Goal: Transaction & Acquisition: Purchase product/service

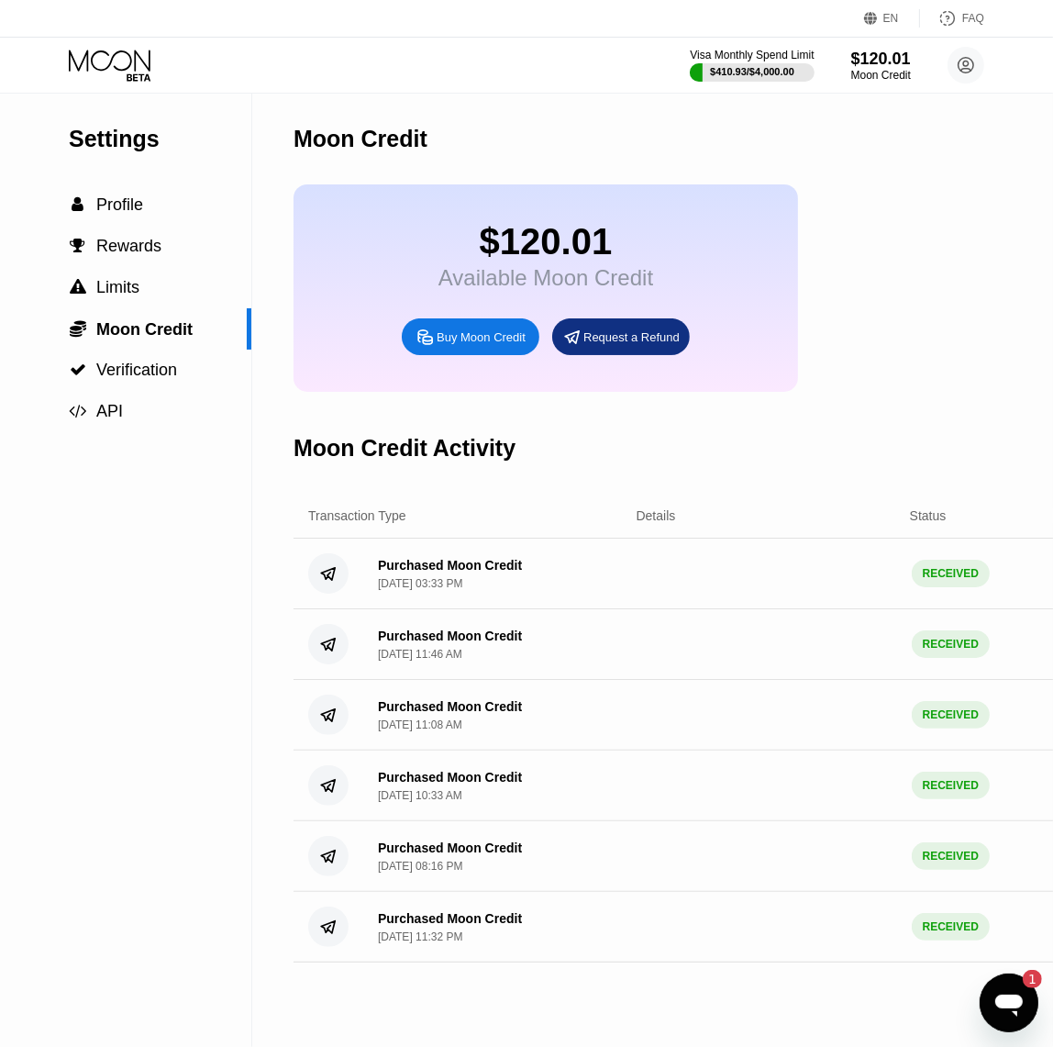
click at [128, 73] on div "Visa Monthly Spend Limit $410.93 / $4,000.00 $120.01 Moon Credit [EMAIL_ADDRESS…" at bounding box center [526, 65] width 1053 height 55
click at [128, 73] on icon at bounding box center [139, 76] width 24 height 7
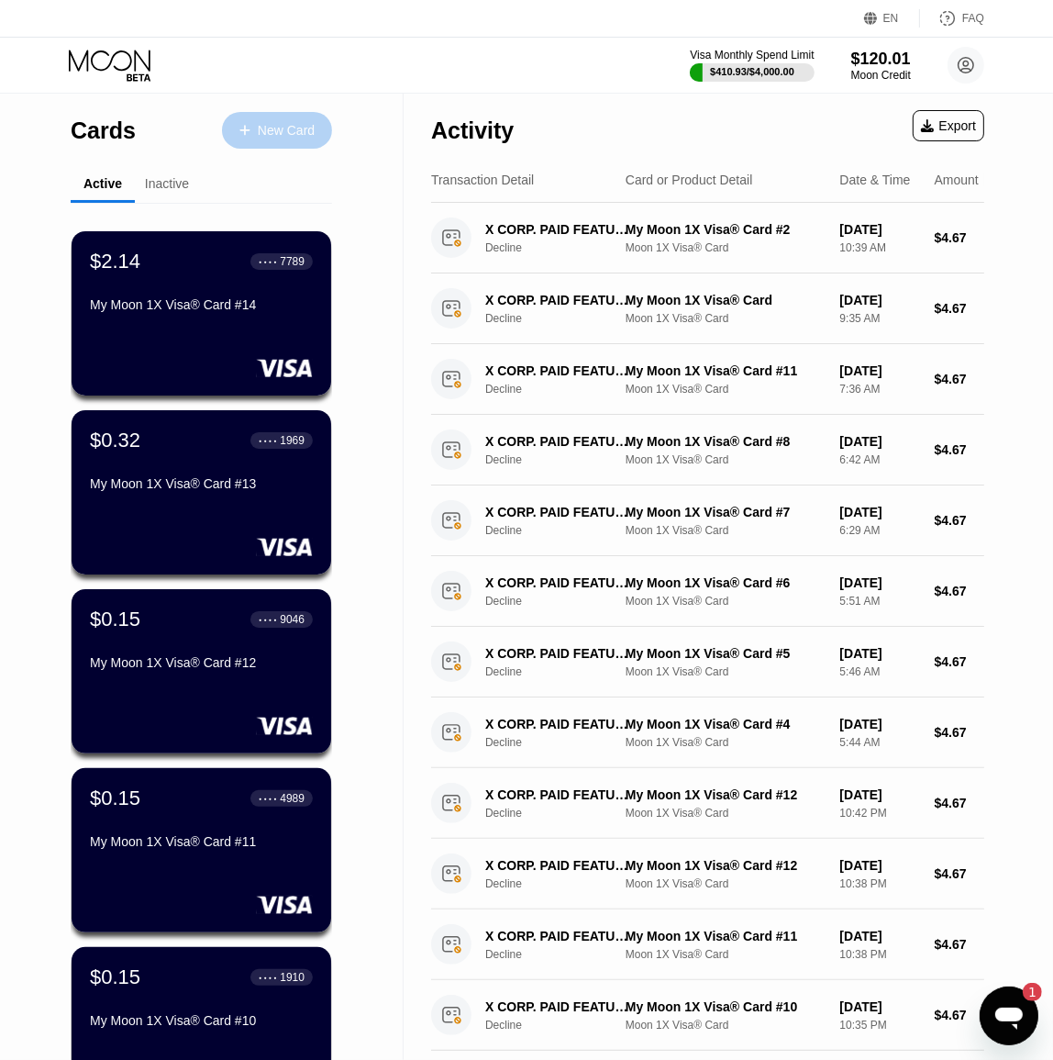
click at [248, 125] on icon at bounding box center [244, 130] width 11 height 13
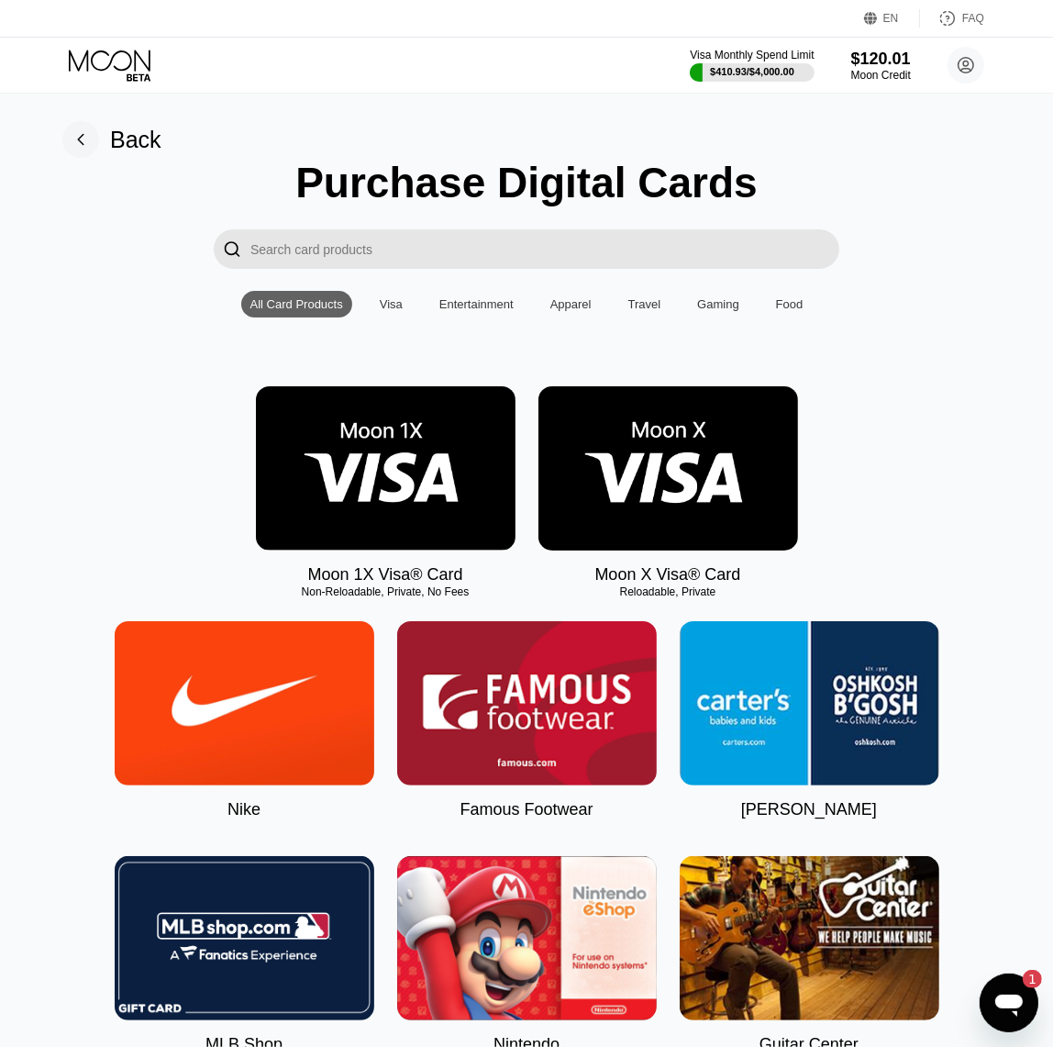
click at [428, 431] on img at bounding box center [386, 468] width 260 height 164
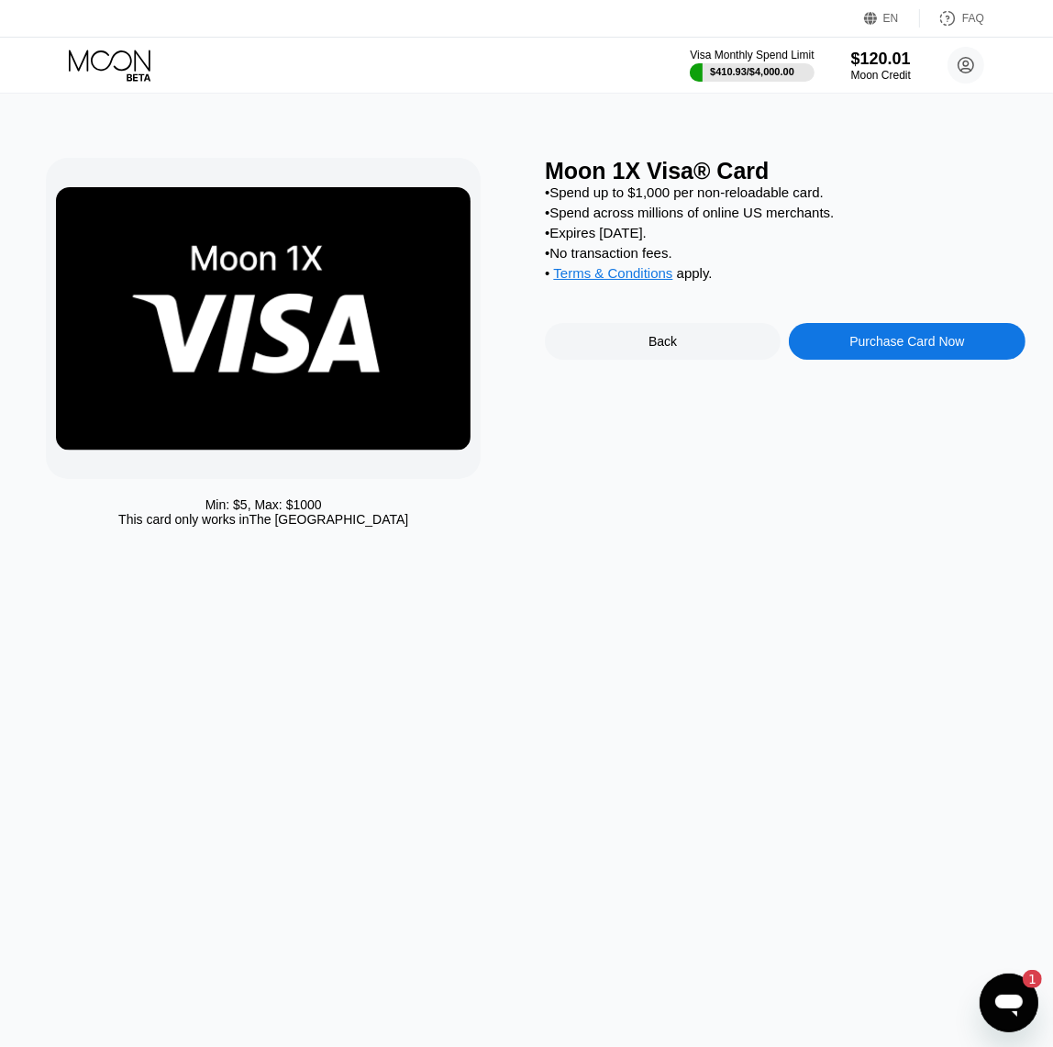
click at [890, 349] on div "Purchase Card Now" at bounding box center [907, 341] width 115 height 15
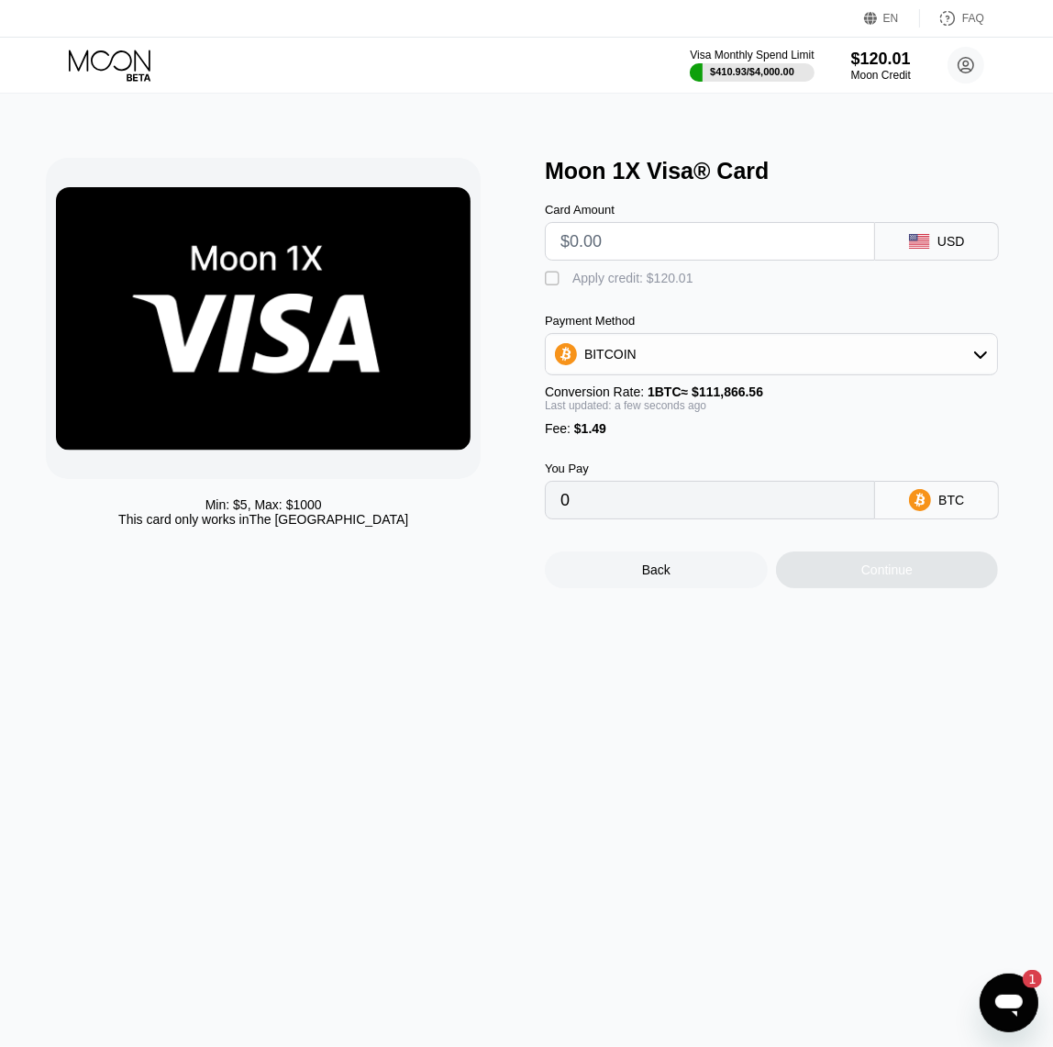
click at [672, 260] on input "text" at bounding box center [710, 241] width 299 height 37
type input "$11"
type input "0.00002226"
type input "$118"
type input "0.00106815"
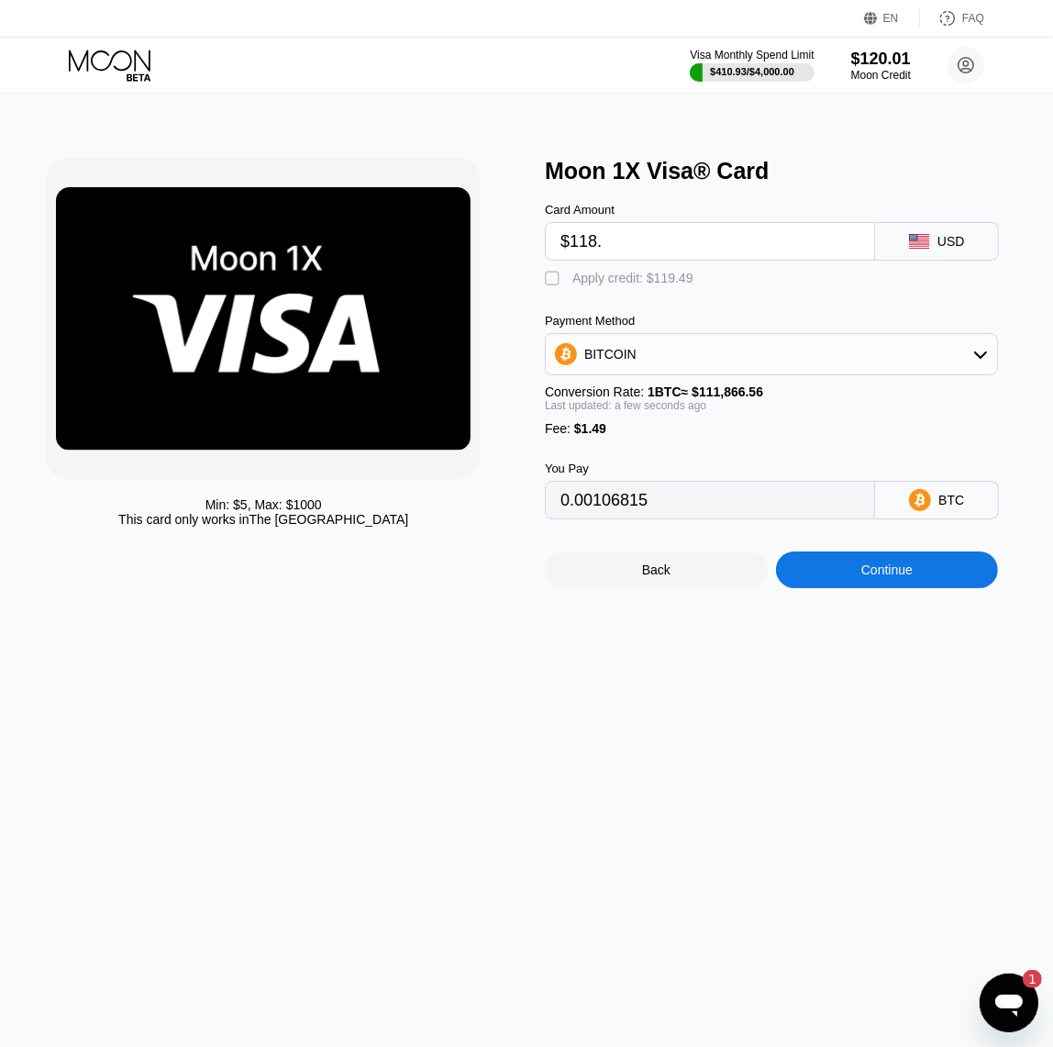
type input "$118.5"
type input "0.00107262"
type input "$118.5"
click at [638, 288] on div " Apply credit: $119.99" at bounding box center [624, 279] width 158 height 18
type input "0"
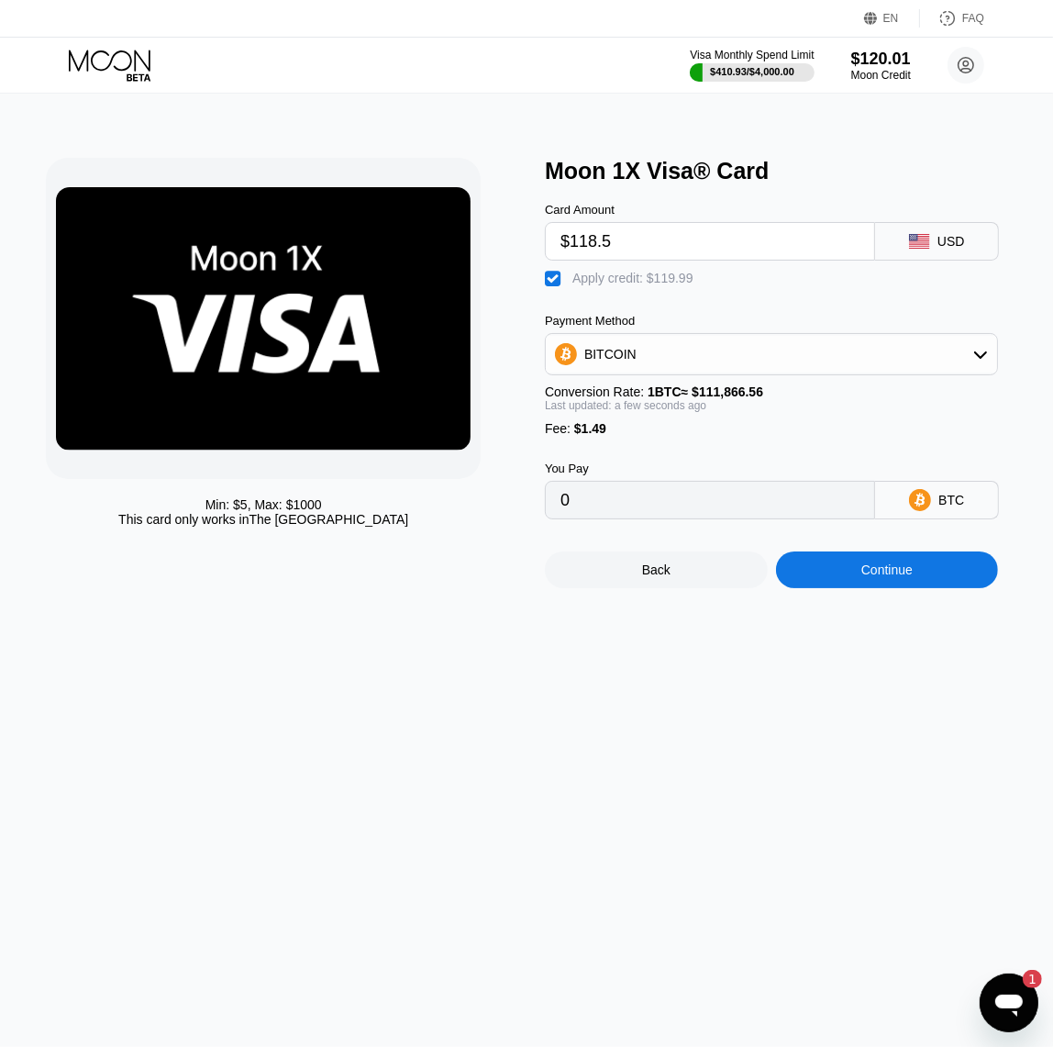
click at [652, 233] on input "$118.5" at bounding box center [710, 241] width 299 height 37
type input "$118.55"
type input "0.0000003"
type input "$118.5"
type input "0"
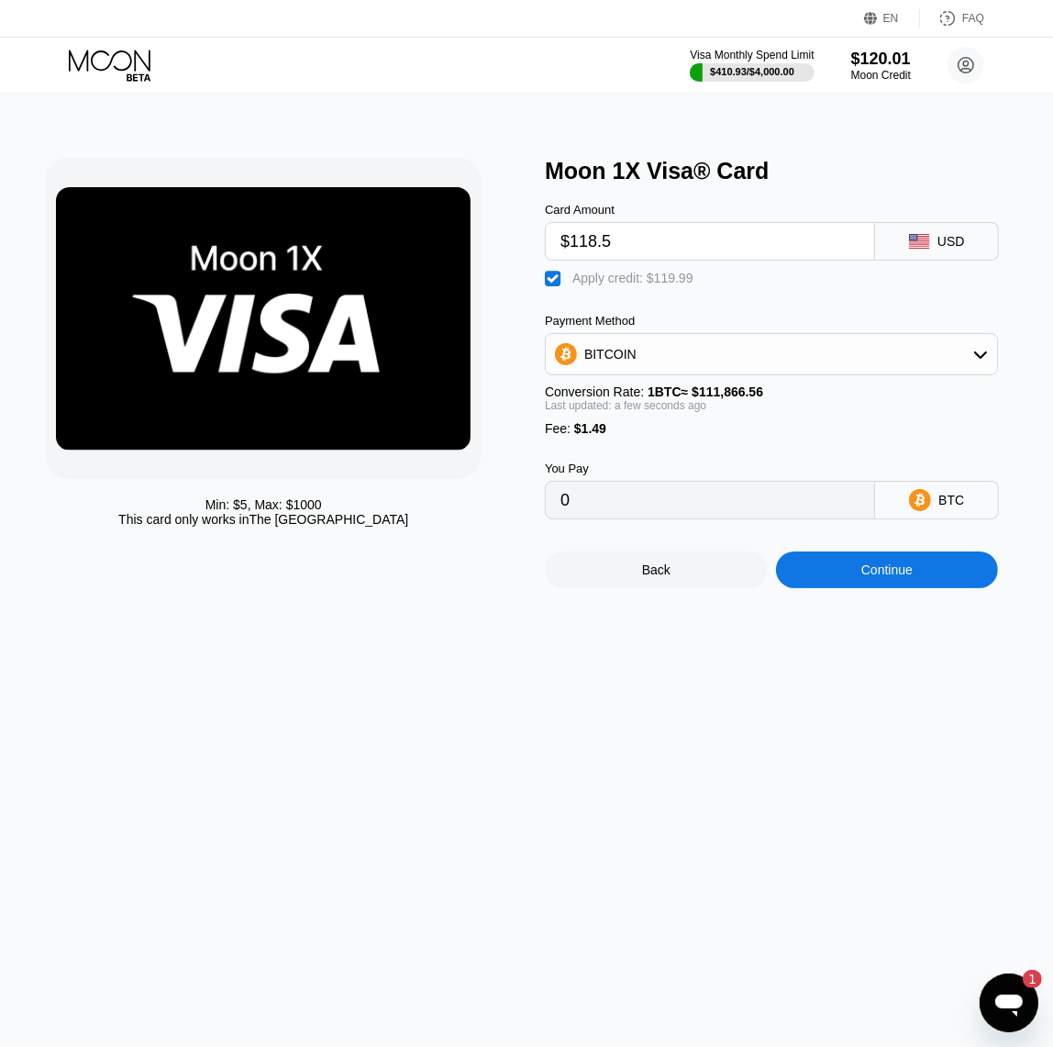
type input "$118.54"
type input "0.0000002"
type input "$118.5"
type input "0"
type input "$118.53"
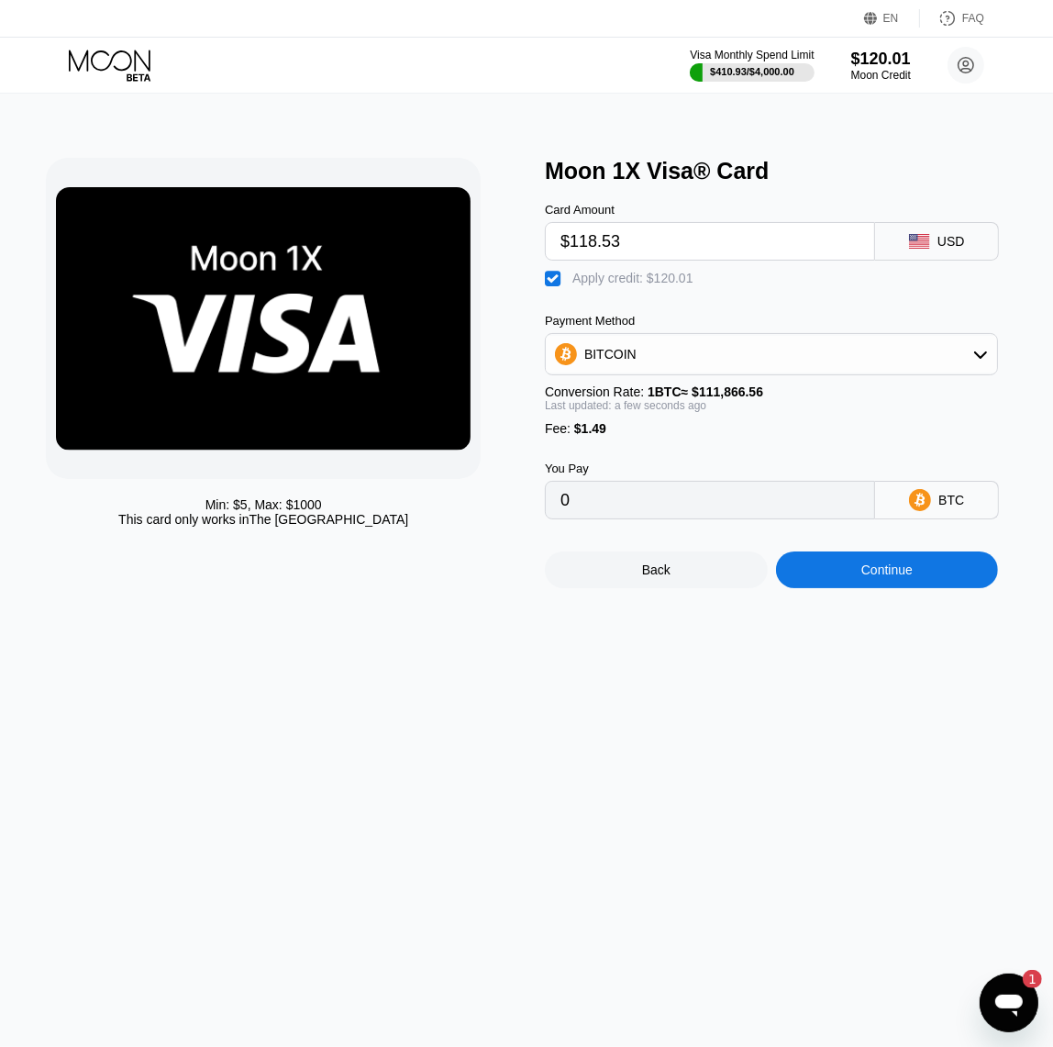
type input "0.00000009"
type input "$118.52"
type input "0"
type input "$118.52"
click at [908, 577] on div "Continue" at bounding box center [886, 569] width 51 height 15
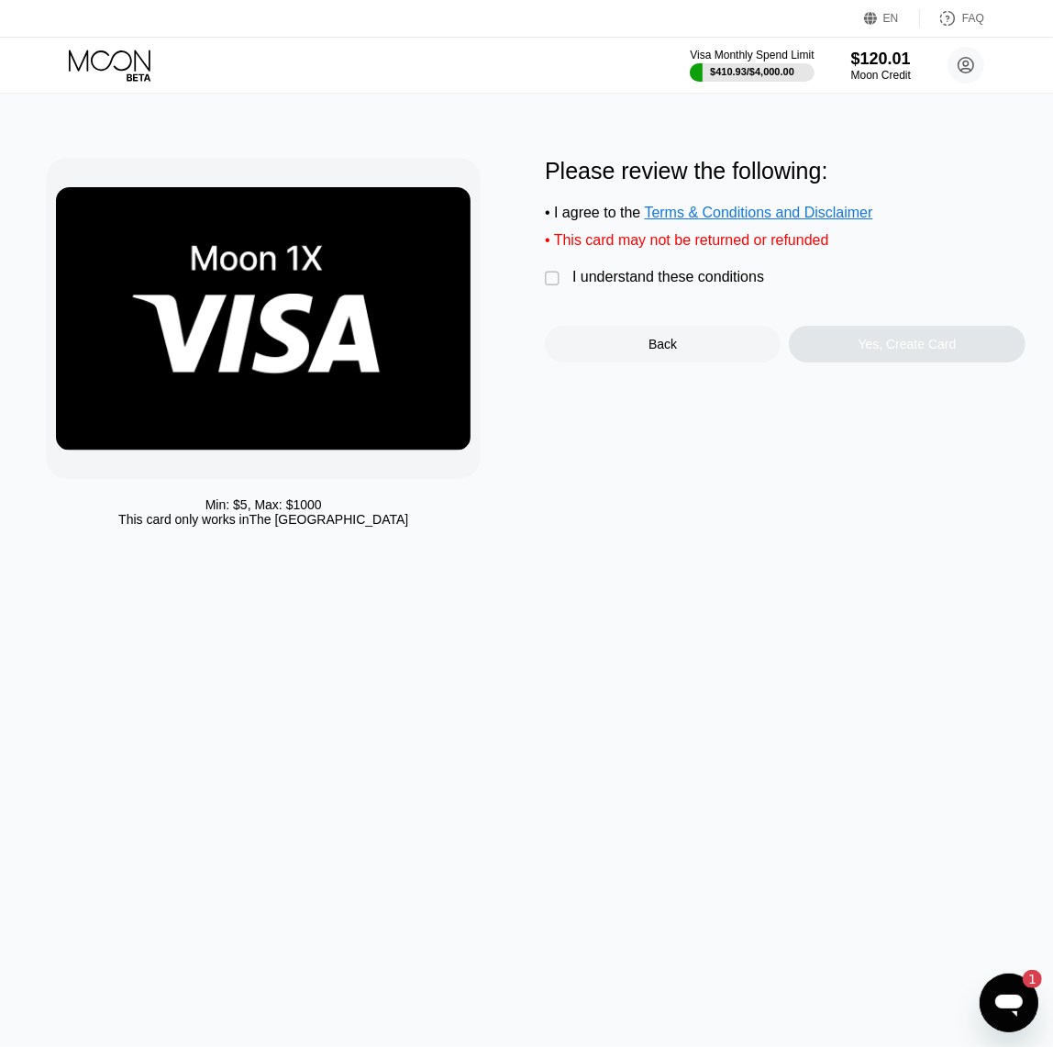
click at [719, 285] on div "I understand these conditions" at bounding box center [668, 277] width 192 height 17
click at [869, 351] on div "Yes, Create Card" at bounding box center [908, 344] width 98 height 15
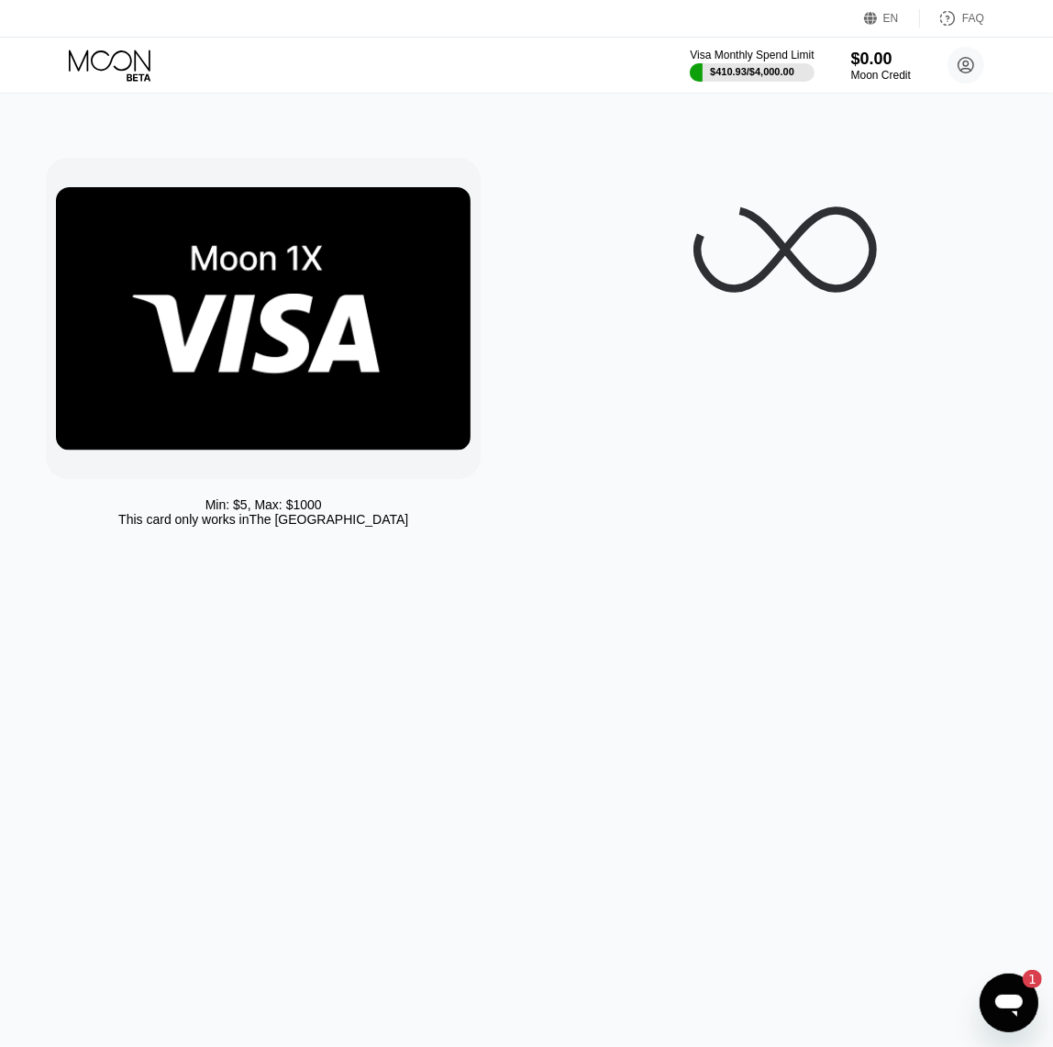
click at [868, 355] on div at bounding box center [785, 347] width 481 height 378
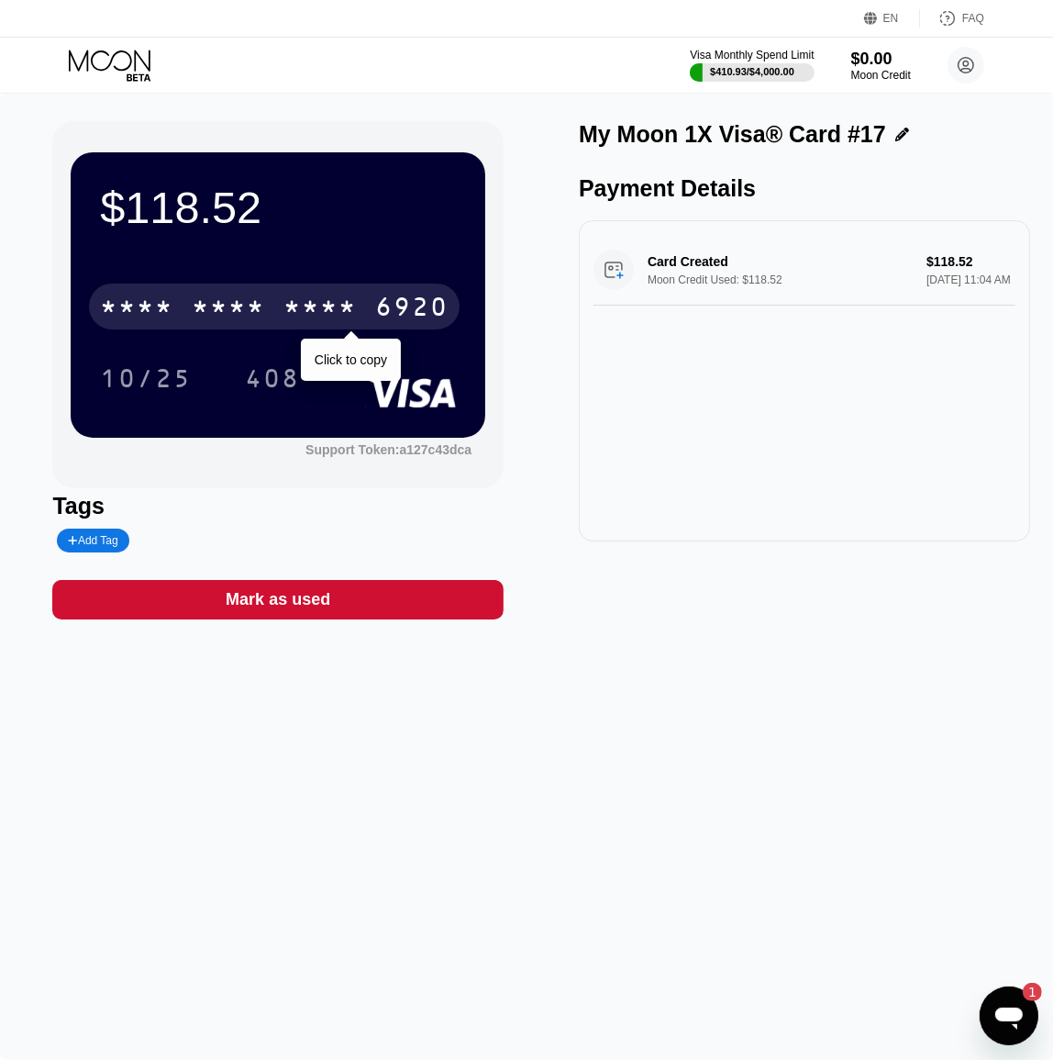
click at [364, 314] on div "* * * * * * * * * * * * 6920" at bounding box center [274, 306] width 371 height 46
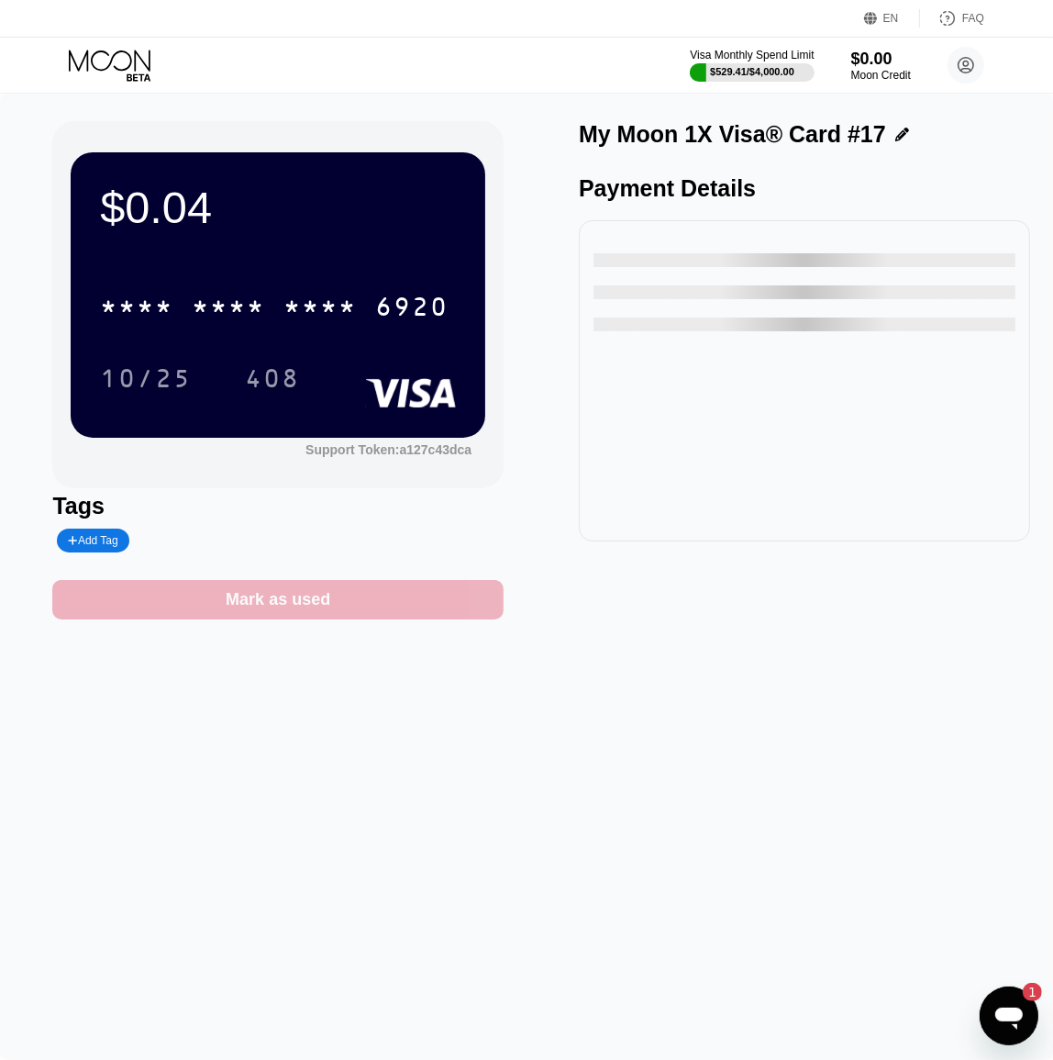
click at [294, 606] on div "Mark as used" at bounding box center [278, 599] width 105 height 21
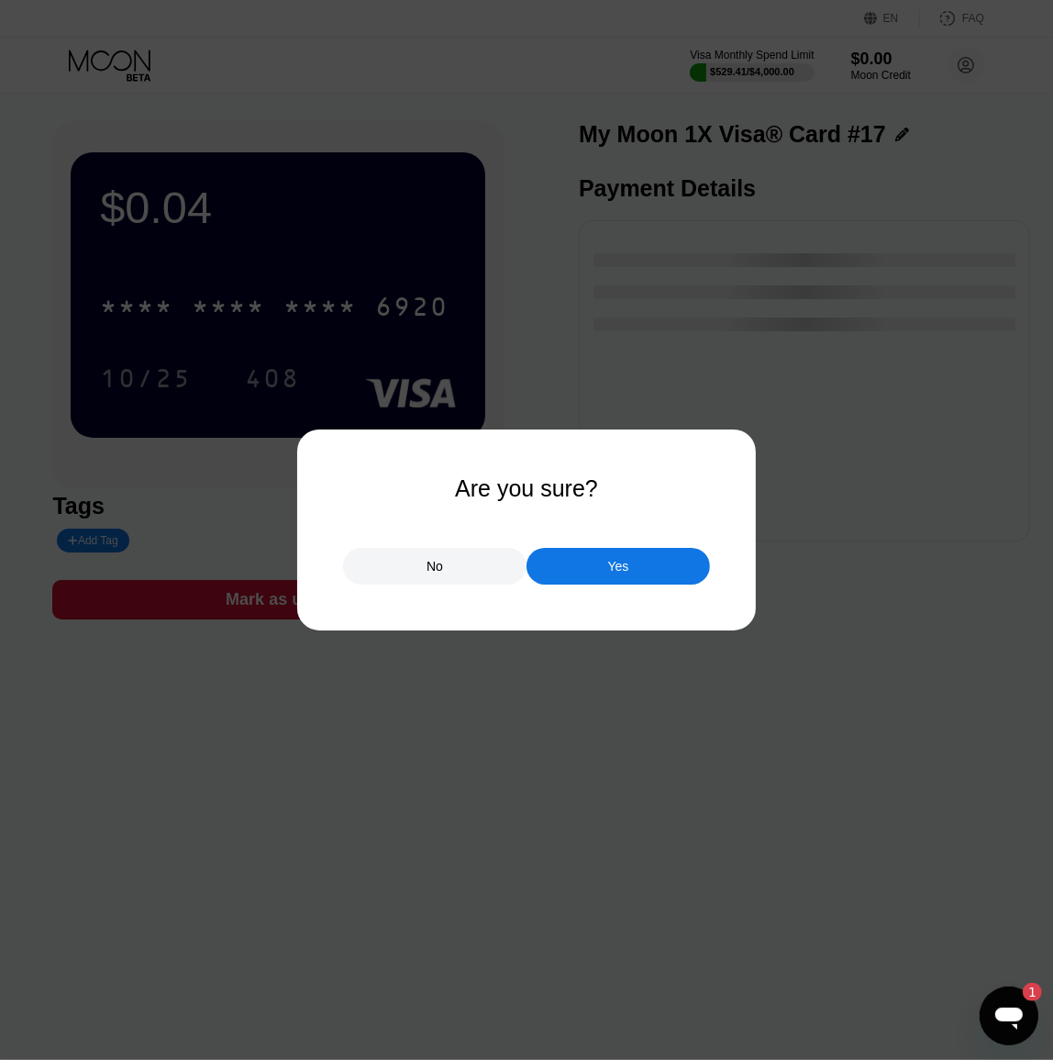
click at [610, 559] on div "Yes" at bounding box center [618, 566] width 21 height 17
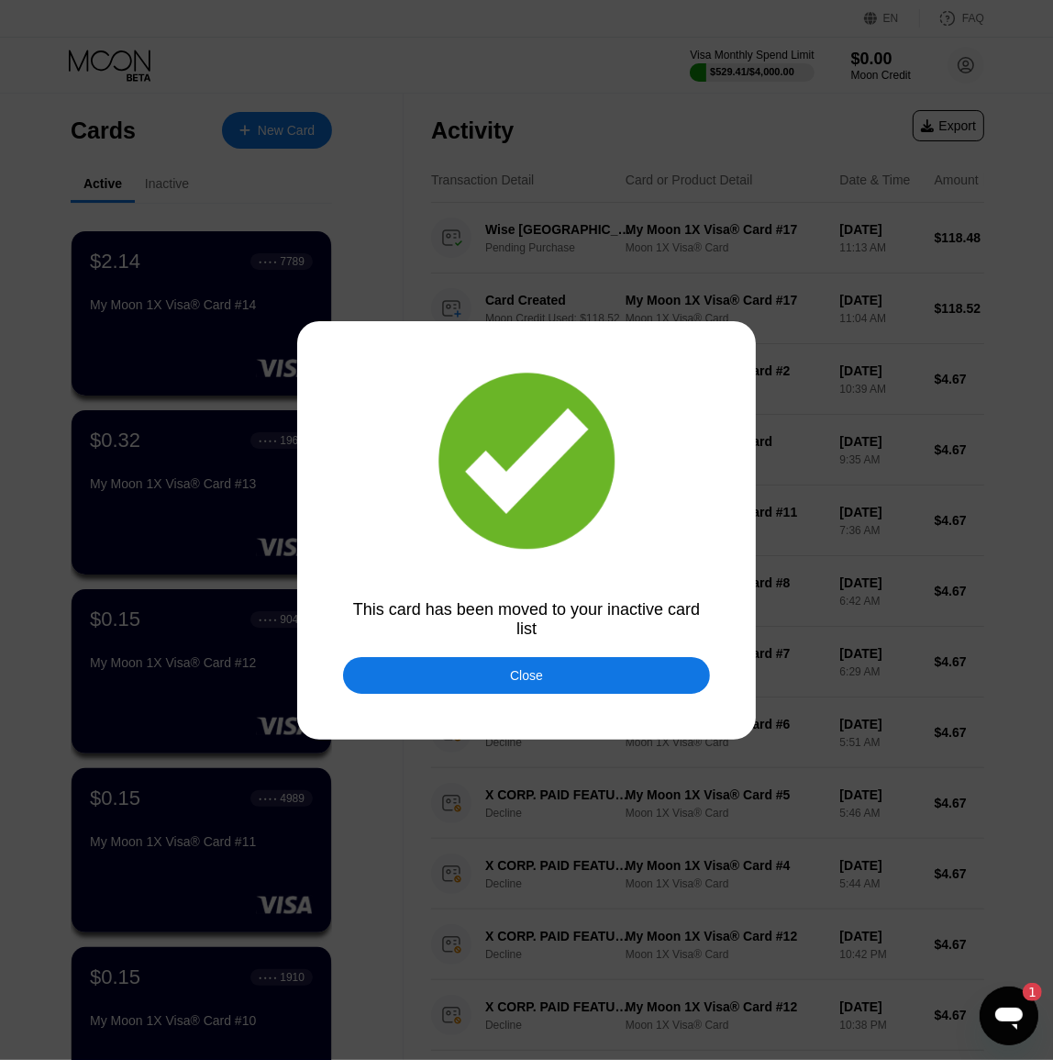
click at [546, 673] on div "Close" at bounding box center [526, 675] width 367 height 37
